Goal: Task Accomplishment & Management: Manage account settings

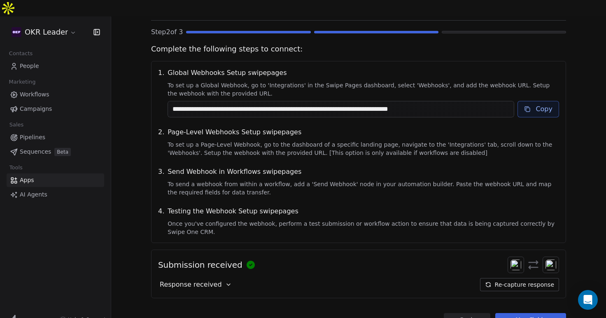
scroll to position [79, 0]
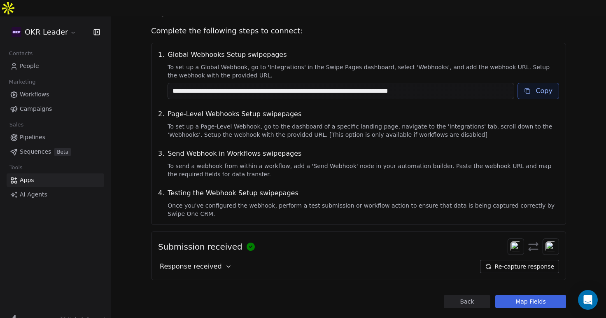
click at [534, 295] on button "Map Fields" at bounding box center [530, 301] width 71 height 13
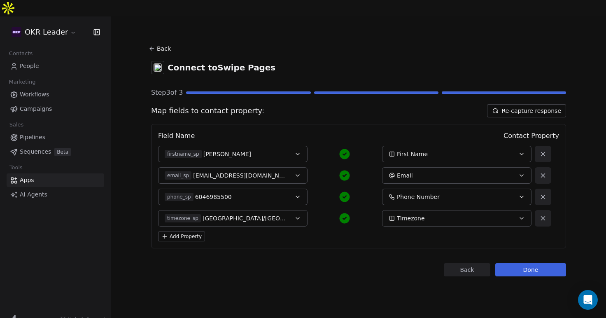
scroll to position [0, 0]
click at [527, 263] on button "Done" at bounding box center [530, 269] width 71 height 13
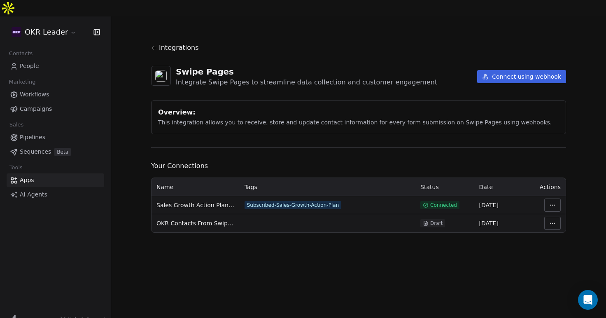
click at [34, 62] on span "People" at bounding box center [29, 66] width 19 height 9
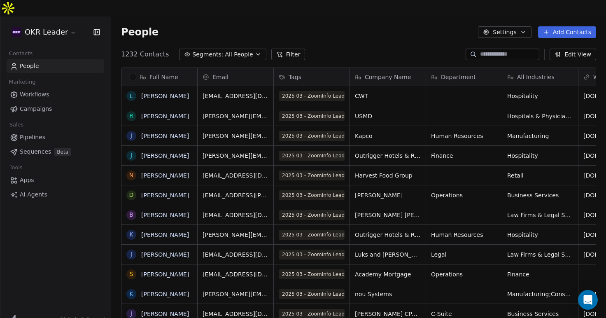
scroll to position [279, 495]
click at [241, 50] on span "All People" at bounding box center [239, 54] width 28 height 9
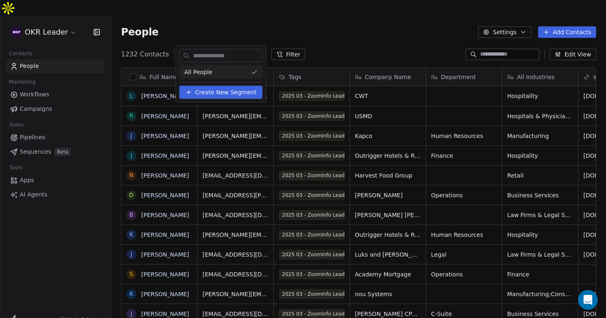
click at [220, 93] on span "Create New Segment" at bounding box center [225, 92] width 61 height 9
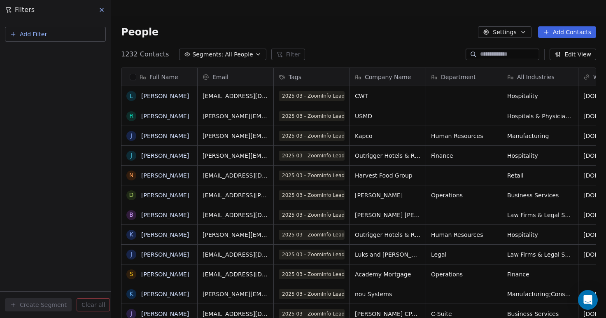
click at [45, 35] on span "Add Filter" at bounding box center [33, 34] width 27 height 9
click at [49, 53] on span "Contact properties" at bounding box center [40, 53] width 53 height 9
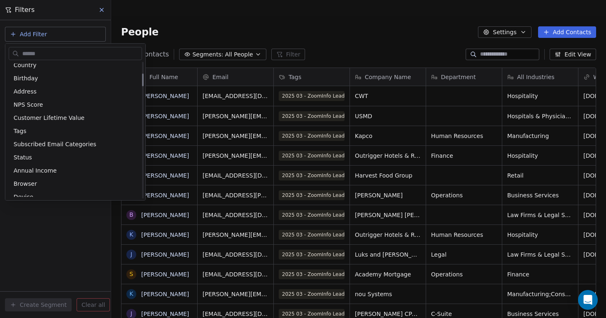
scroll to position [130, 0]
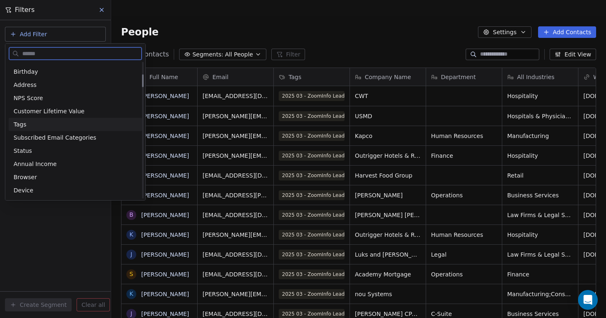
click at [32, 125] on div "Tags" at bounding box center [75, 124] width 123 height 8
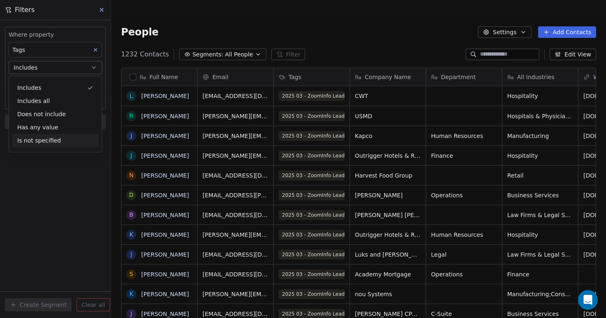
click at [47, 161] on div "Where property Tags Includes Select Tags Add filter to this group Add another f…" at bounding box center [55, 168] width 111 height 297
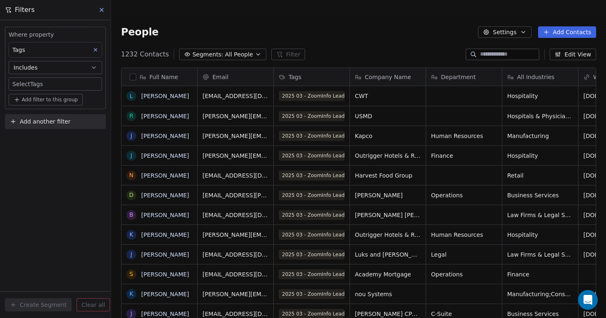
click at [42, 87] on body "OKR Leader Contacts People Marketing Workflows Campaigns Sales Pipelines Sequen…" at bounding box center [303, 167] width 606 height 334
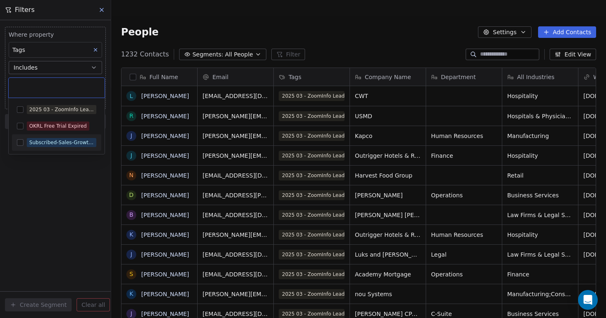
click at [21, 143] on button "Suggestions" at bounding box center [20, 142] width 7 height 7
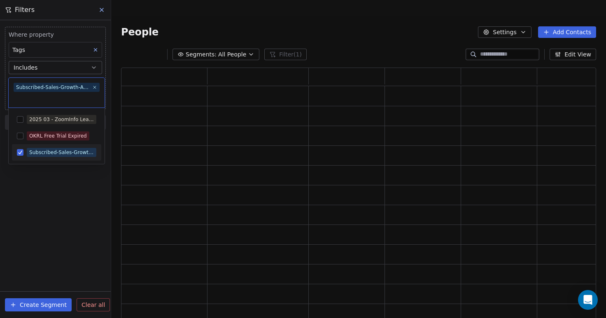
click at [55, 195] on html "OKR Leader Contacts People Marketing Workflows Campaigns Sales Pipelines Sequen…" at bounding box center [303, 167] width 606 height 334
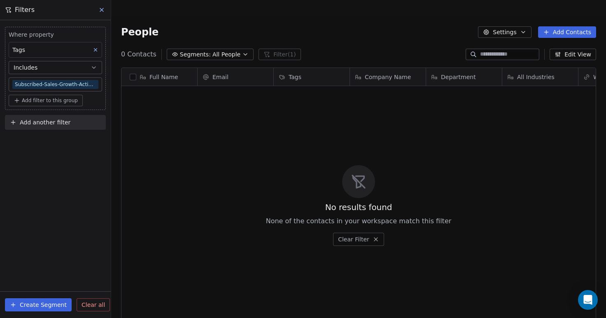
scroll to position [279, 495]
click at [30, 309] on button "Create Segment" at bounding box center [38, 304] width 67 height 13
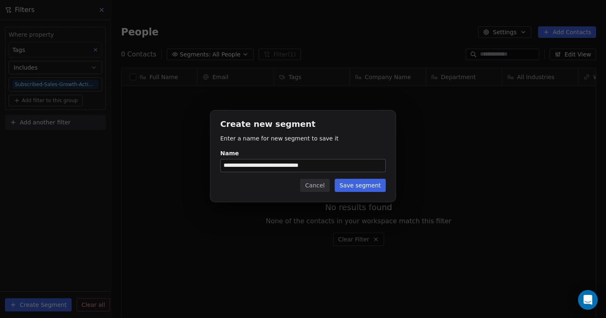
type input "**********"
click at [349, 190] on button "Save segment" at bounding box center [360, 185] width 51 height 13
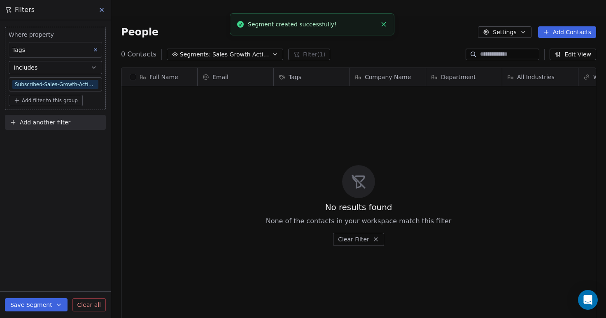
click at [47, 303] on button "Save Segment" at bounding box center [36, 304] width 63 height 13
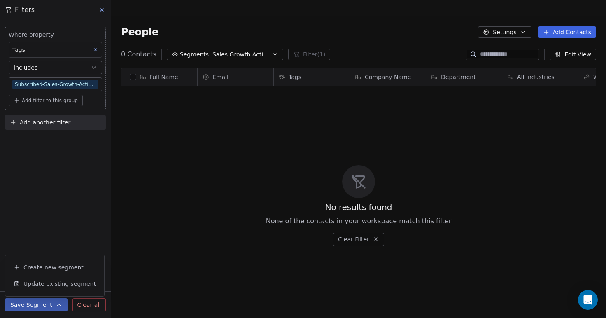
click at [99, 7] on icon at bounding box center [101, 10] width 7 height 7
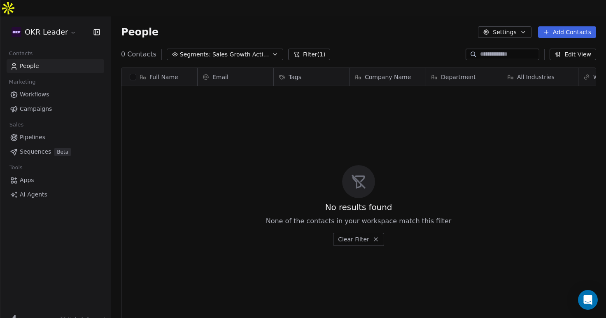
click at [31, 62] on span "People" at bounding box center [29, 66] width 19 height 9
click at [273, 53] on icon "button" at bounding box center [274, 54] width 3 height 2
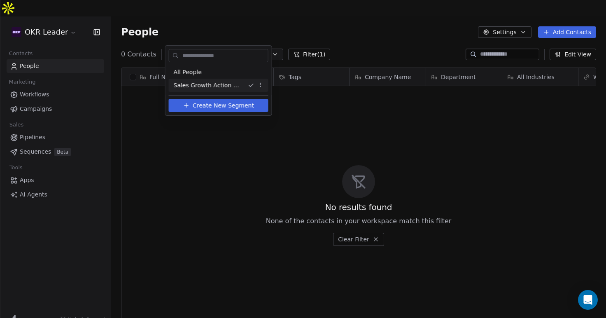
click at [252, 86] on icon "Suggestions" at bounding box center [251, 85] width 7 height 7
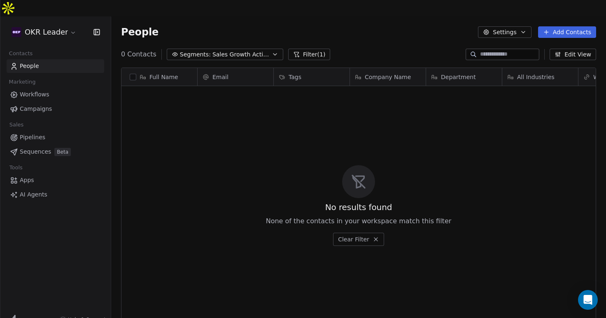
click at [272, 51] on icon "button" at bounding box center [275, 54] width 7 height 7
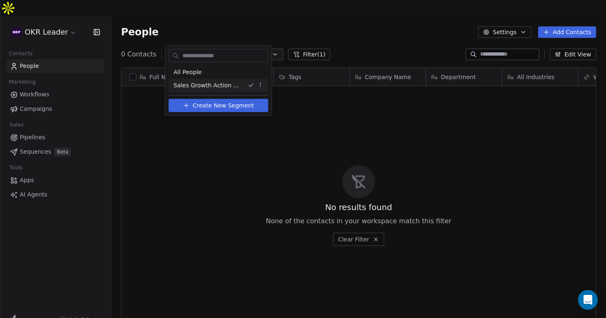
click at [259, 87] on html "OKR Leader Contacts People Marketing Workflows Campaigns Sales Pipelines Sequen…" at bounding box center [303, 167] width 606 height 334
click at [193, 73] on html "OKR Leader Contacts People Marketing Workflows Campaigns Sales Pipelines Sequen…" at bounding box center [303, 167] width 606 height 334
click at [193, 73] on span "All People" at bounding box center [188, 72] width 28 height 9
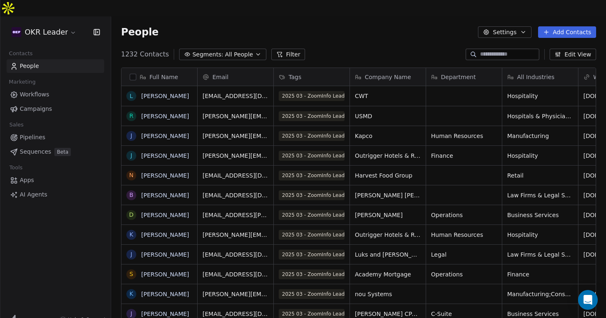
click at [502, 50] on input at bounding box center [509, 54] width 58 height 8
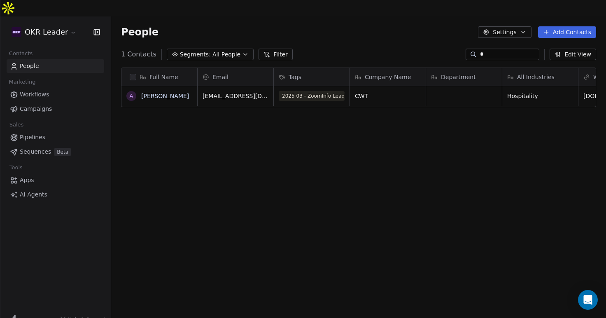
type input "**********"
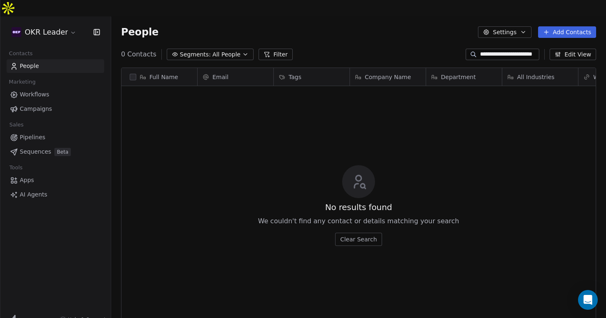
click at [510, 50] on input "**********" at bounding box center [509, 54] width 58 height 8
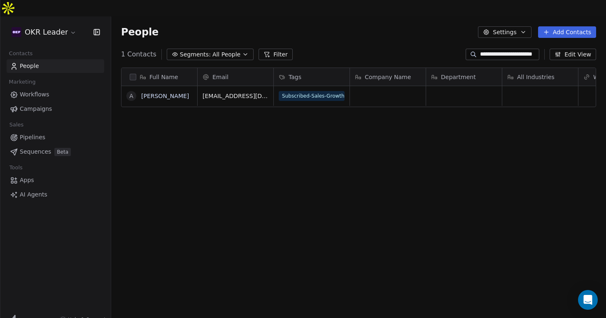
click at [27, 62] on span "People" at bounding box center [29, 66] width 19 height 9
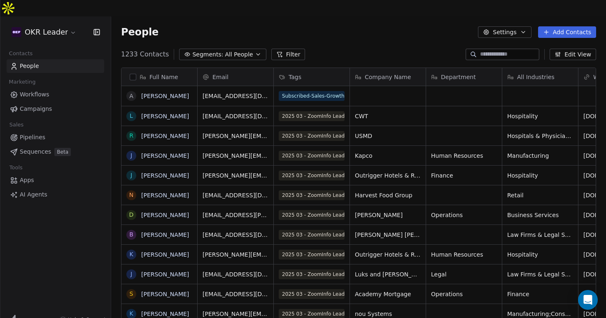
scroll to position [279, 495]
click at [226, 50] on span "All People" at bounding box center [239, 54] width 28 height 9
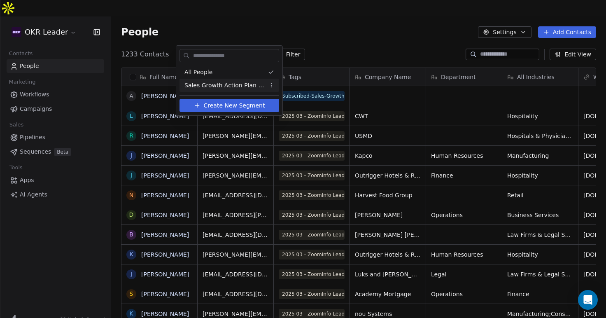
click at [218, 84] on span "Sales Growth Action Plan Subscribers" at bounding box center [224, 85] width 81 height 9
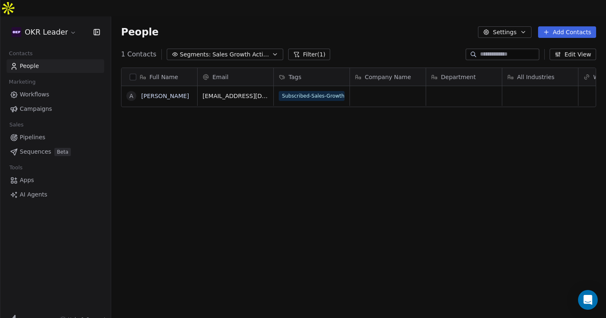
click at [46, 90] on span "Workflows" at bounding box center [35, 94] width 30 height 9
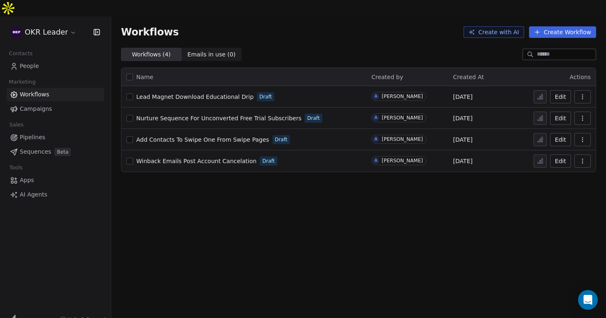
click at [196, 93] on span "Lead Magnet Download Educational Drip" at bounding box center [194, 96] width 117 height 7
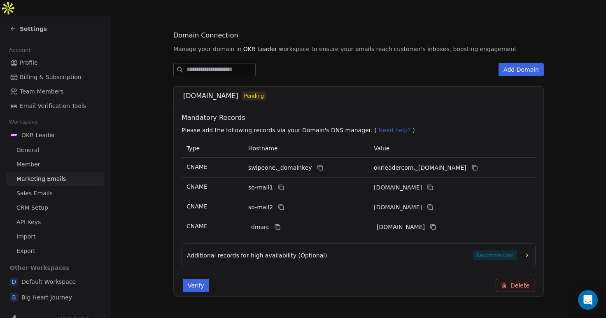
scroll to position [86, 0]
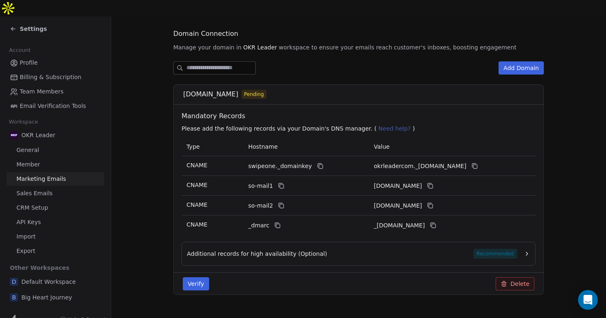
click at [244, 91] on span "Pending" at bounding box center [254, 94] width 20 height 7
click at [198, 277] on button "Verify" at bounding box center [196, 283] width 26 height 13
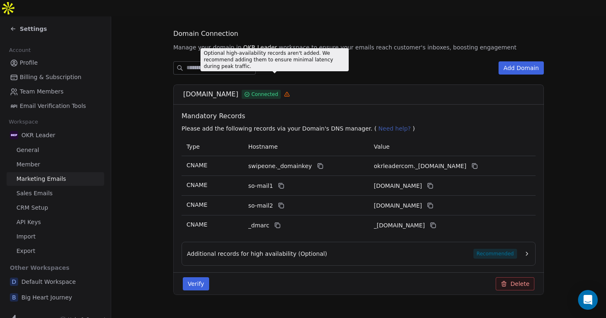
click at [284, 91] on icon at bounding box center [287, 94] width 6 height 6
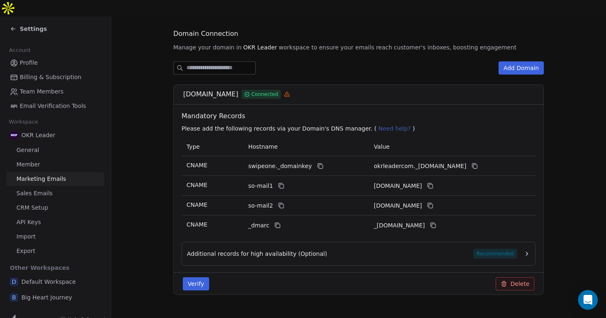
click at [489, 249] on span "Recommended" at bounding box center [495, 254] width 44 height 10
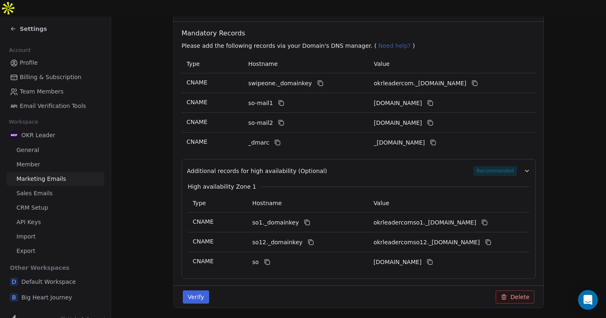
scroll to position [182, 0]
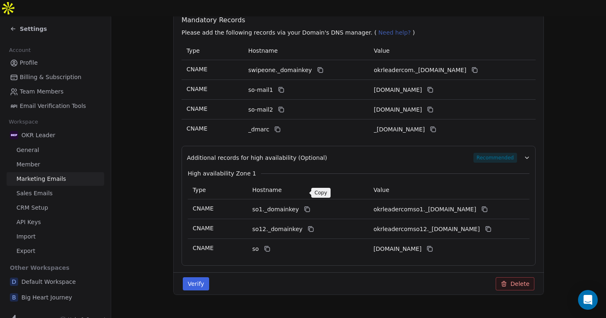
click at [306, 208] on icon at bounding box center [308, 210] width 4 height 4
click at [488, 206] on icon at bounding box center [484, 209] width 7 height 7
click at [307, 225] on icon at bounding box center [310, 228] width 7 height 7
click at [491, 225] on icon at bounding box center [488, 228] width 7 height 7
click at [267, 245] on icon at bounding box center [267, 248] width 7 height 7
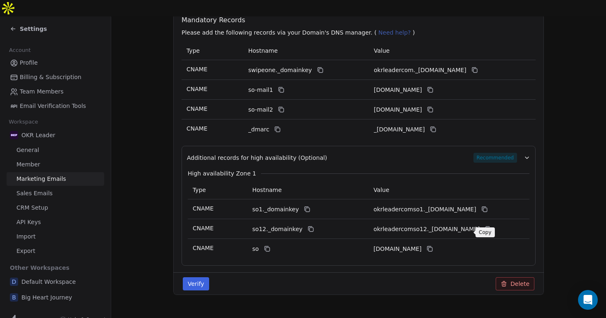
click at [433, 245] on icon at bounding box center [429, 248] width 7 height 7
click at [197, 277] on button "Verify" at bounding box center [196, 283] width 26 height 13
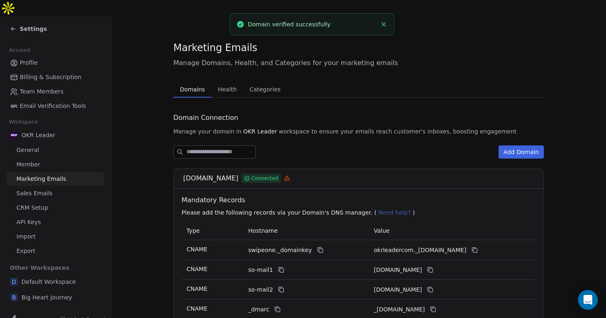
scroll to position [0, 0]
